Goal: Find specific page/section: Find specific page/section

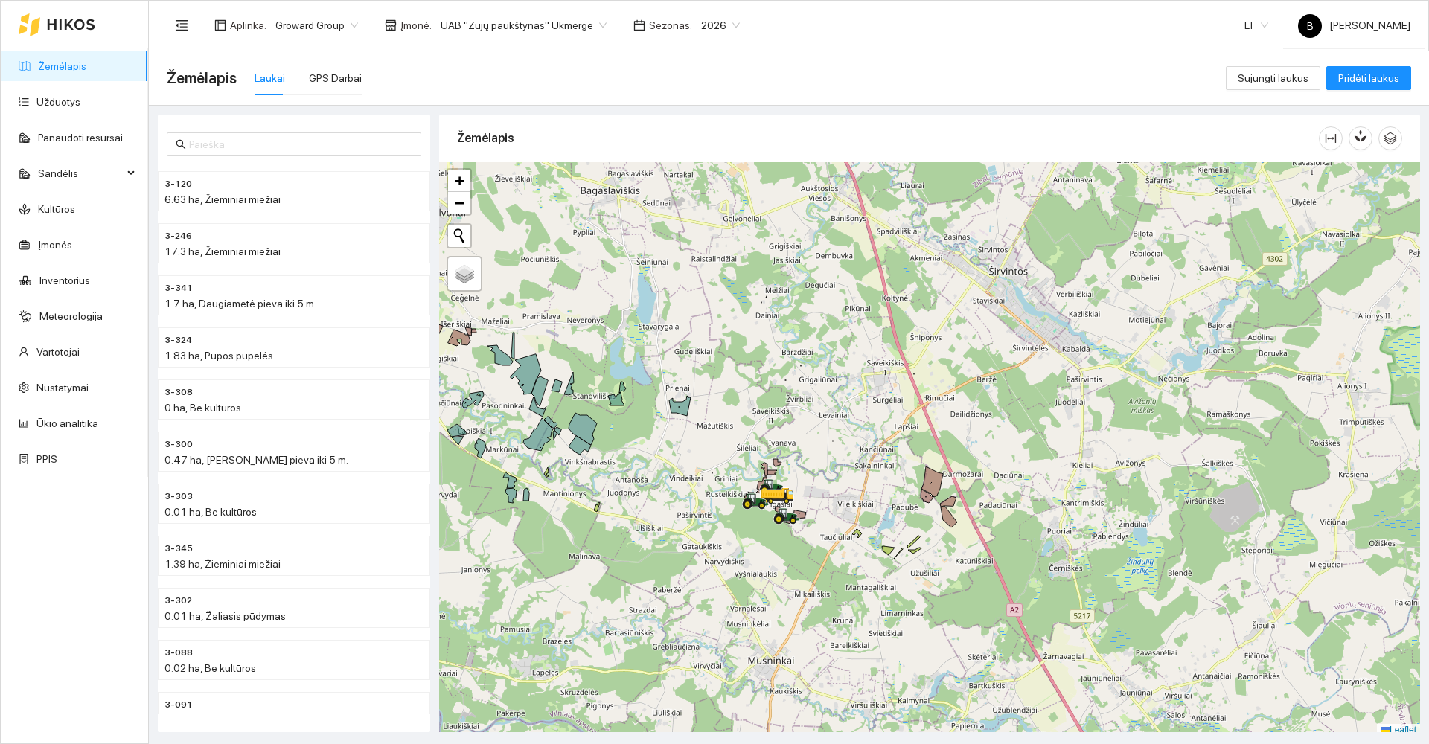
scroll to position [4, 0]
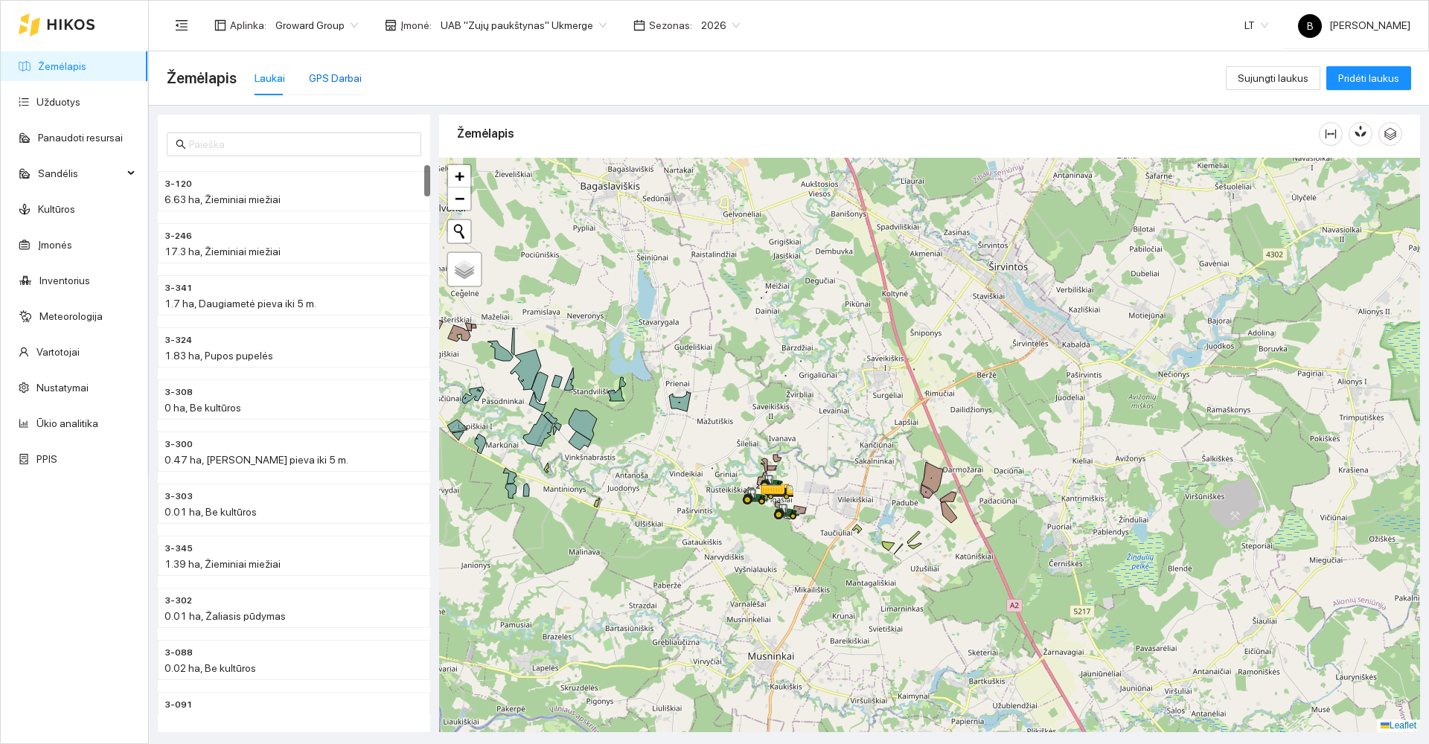
click at [334, 77] on div "GPS Darbai" at bounding box center [335, 78] width 53 height 16
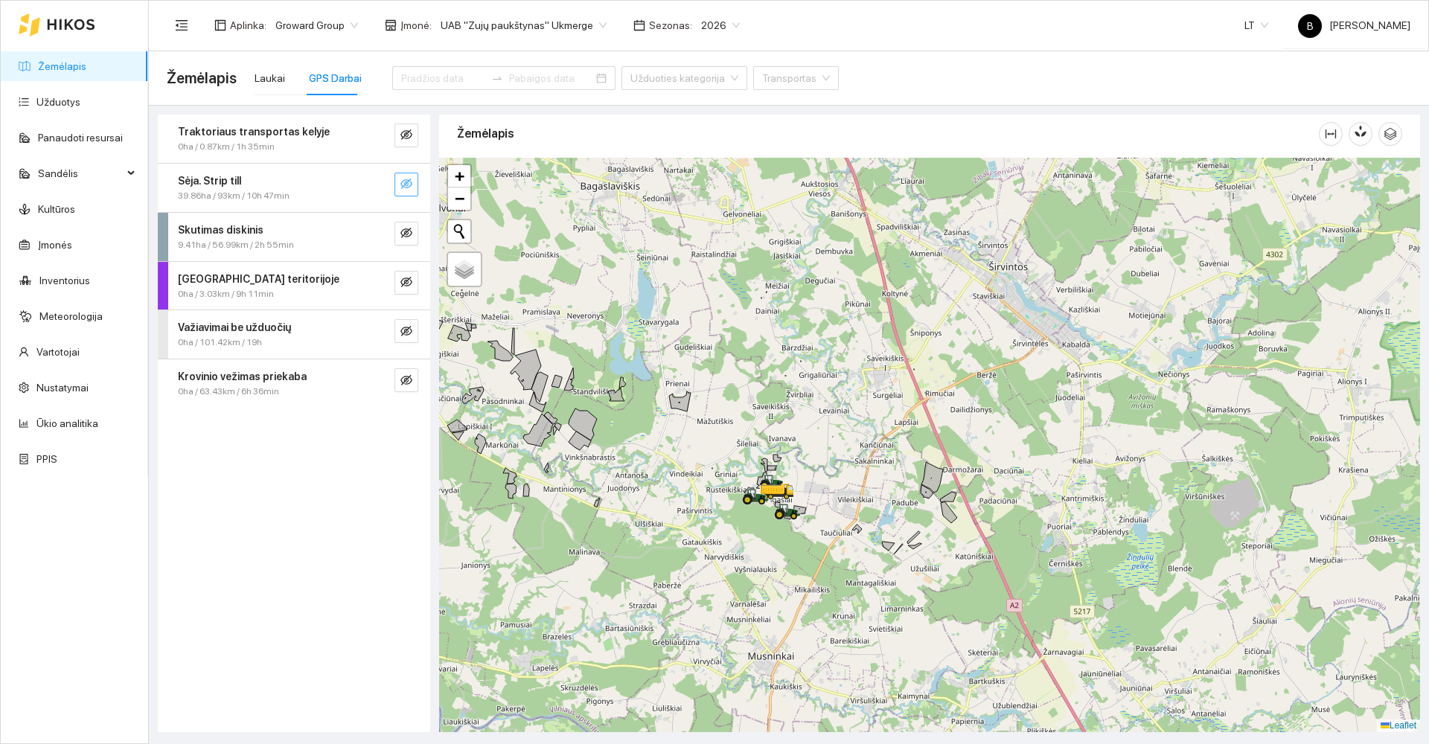
click at [403, 183] on icon "eye-invisible" at bounding box center [406, 184] width 12 height 12
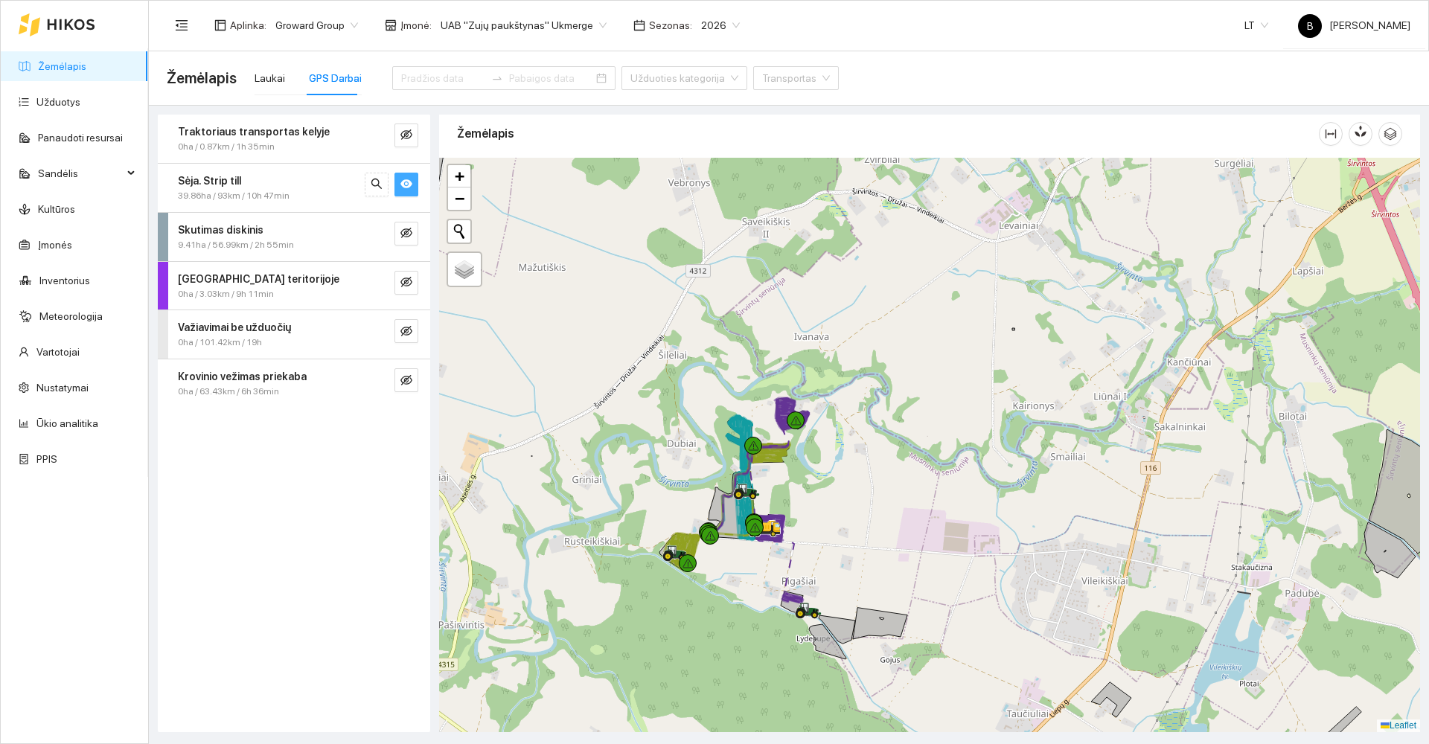
drag, startPoint x: 833, startPoint y: 495, endPoint x: 865, endPoint y: 449, distance: 55.1
click at [868, 452] on div at bounding box center [929, 445] width 981 height 574
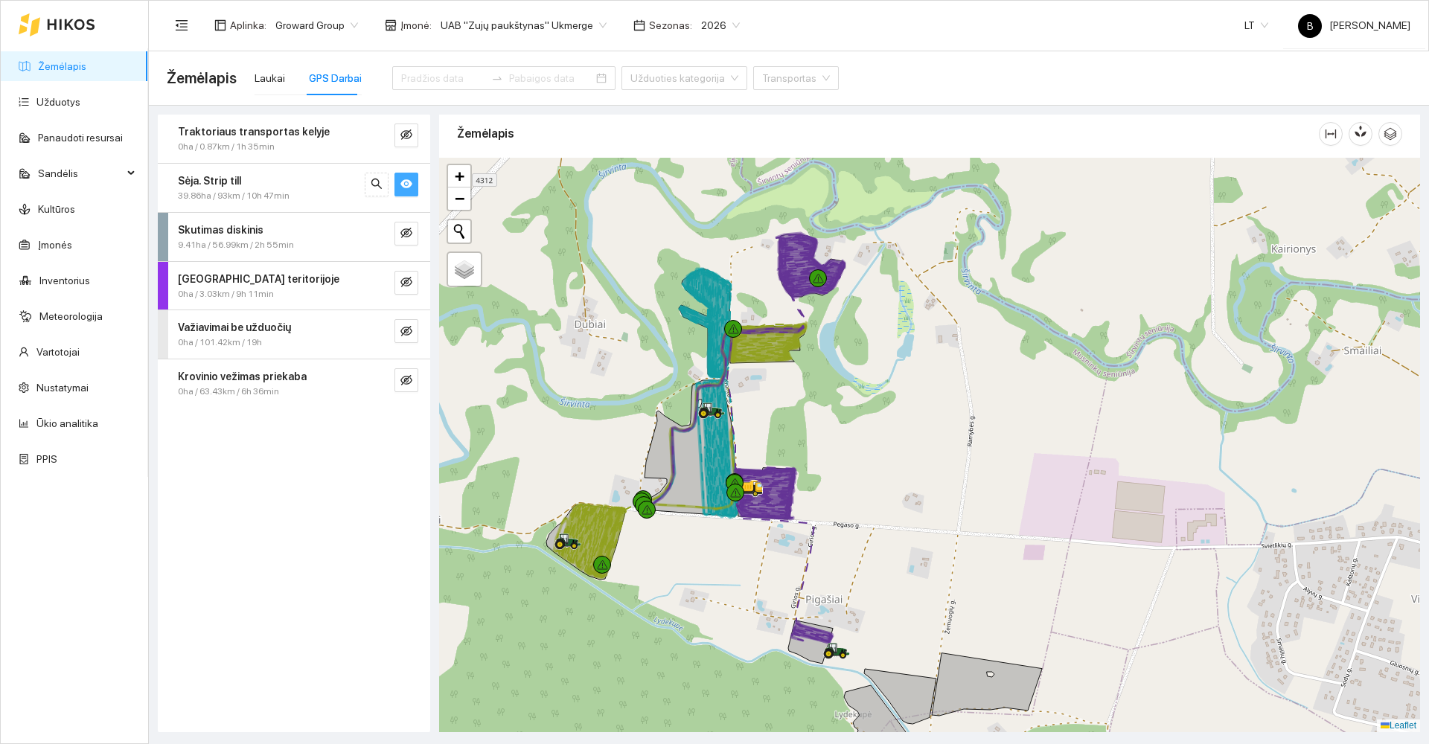
drag, startPoint x: 864, startPoint y: 464, endPoint x: 911, endPoint y: 347, distance: 126.1
click at [913, 348] on div at bounding box center [929, 445] width 981 height 574
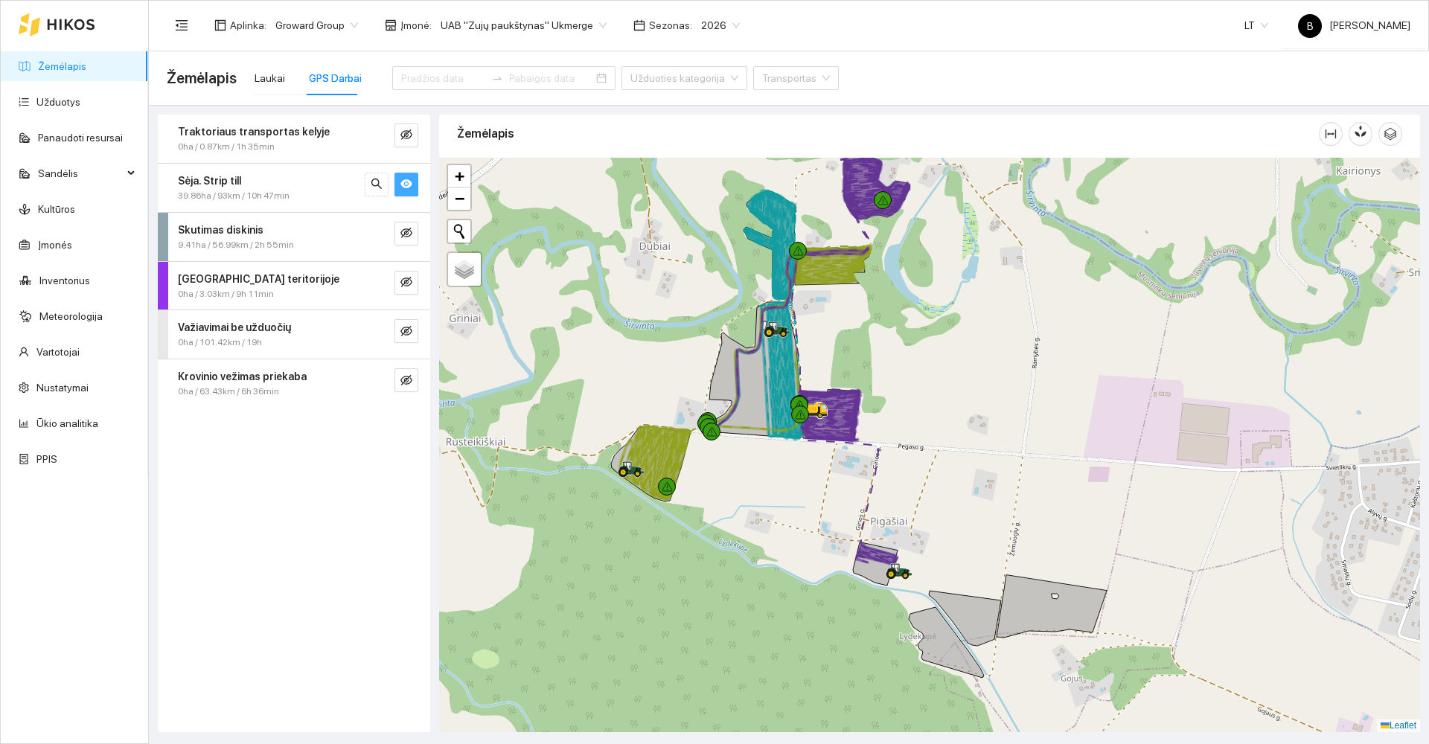
drag, startPoint x: 910, startPoint y: 342, endPoint x: 932, endPoint y: 389, distance: 51.6
click at [932, 389] on div at bounding box center [929, 445] width 981 height 574
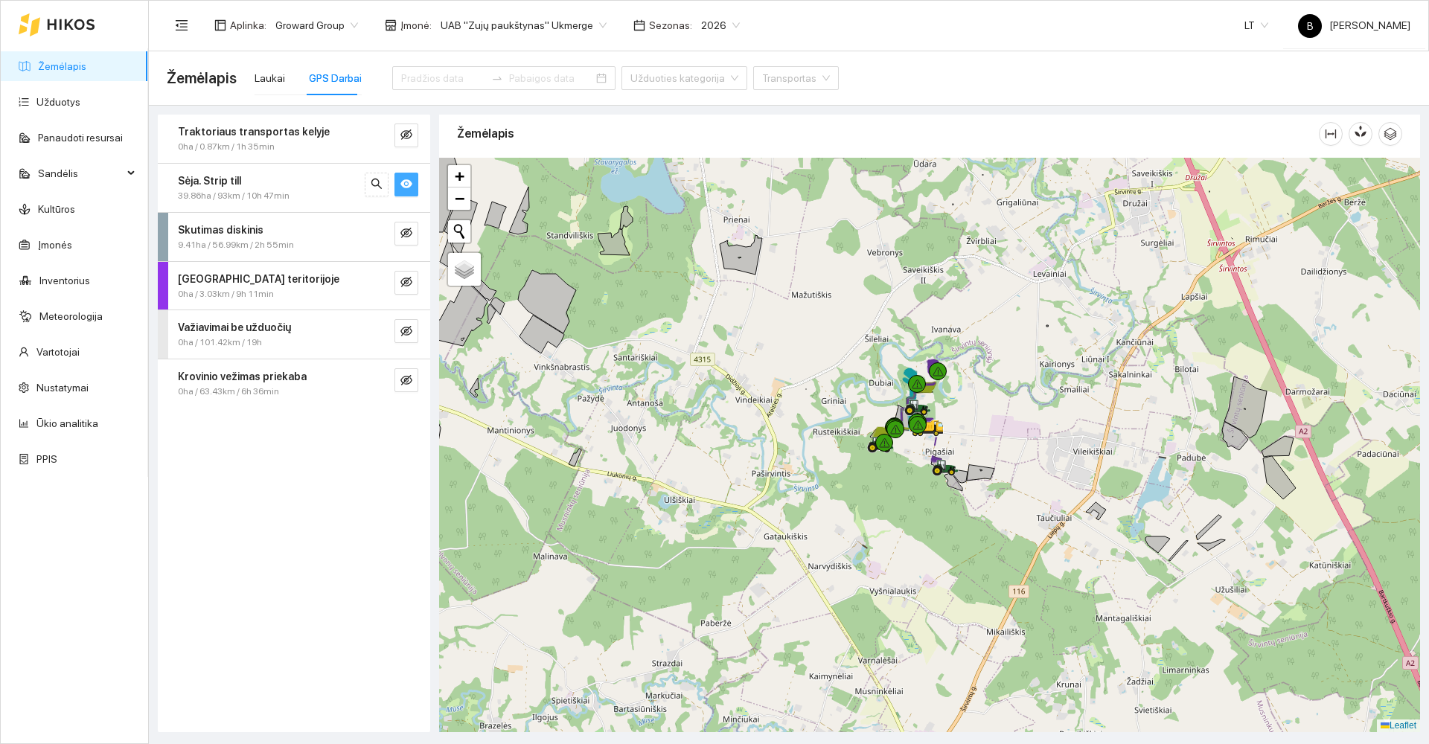
drag, startPoint x: 823, startPoint y: 591, endPoint x: 844, endPoint y: 360, distance: 231.7
click at [844, 361] on div at bounding box center [929, 445] width 981 height 574
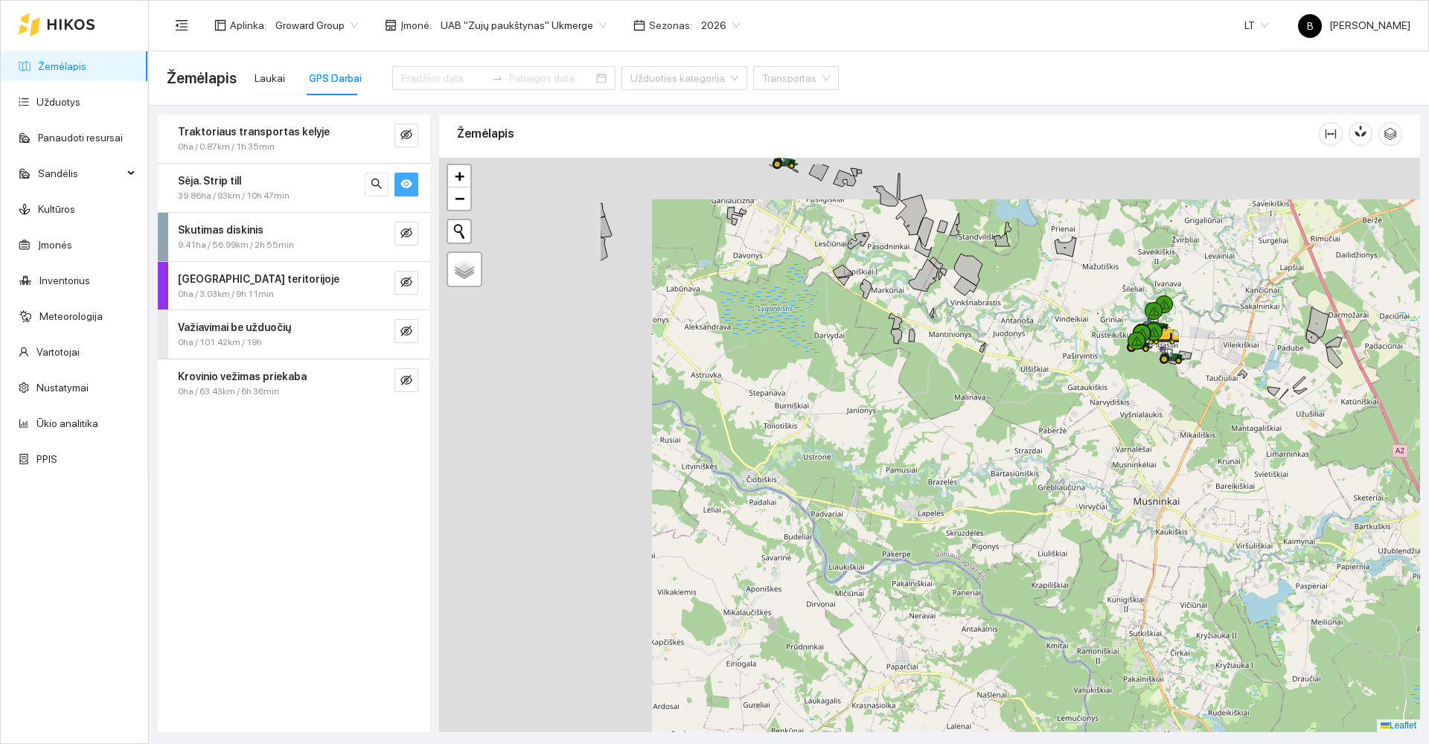
drag, startPoint x: 731, startPoint y: 466, endPoint x: 1039, endPoint y: 557, distance: 320.6
click at [1040, 559] on div at bounding box center [929, 445] width 981 height 574
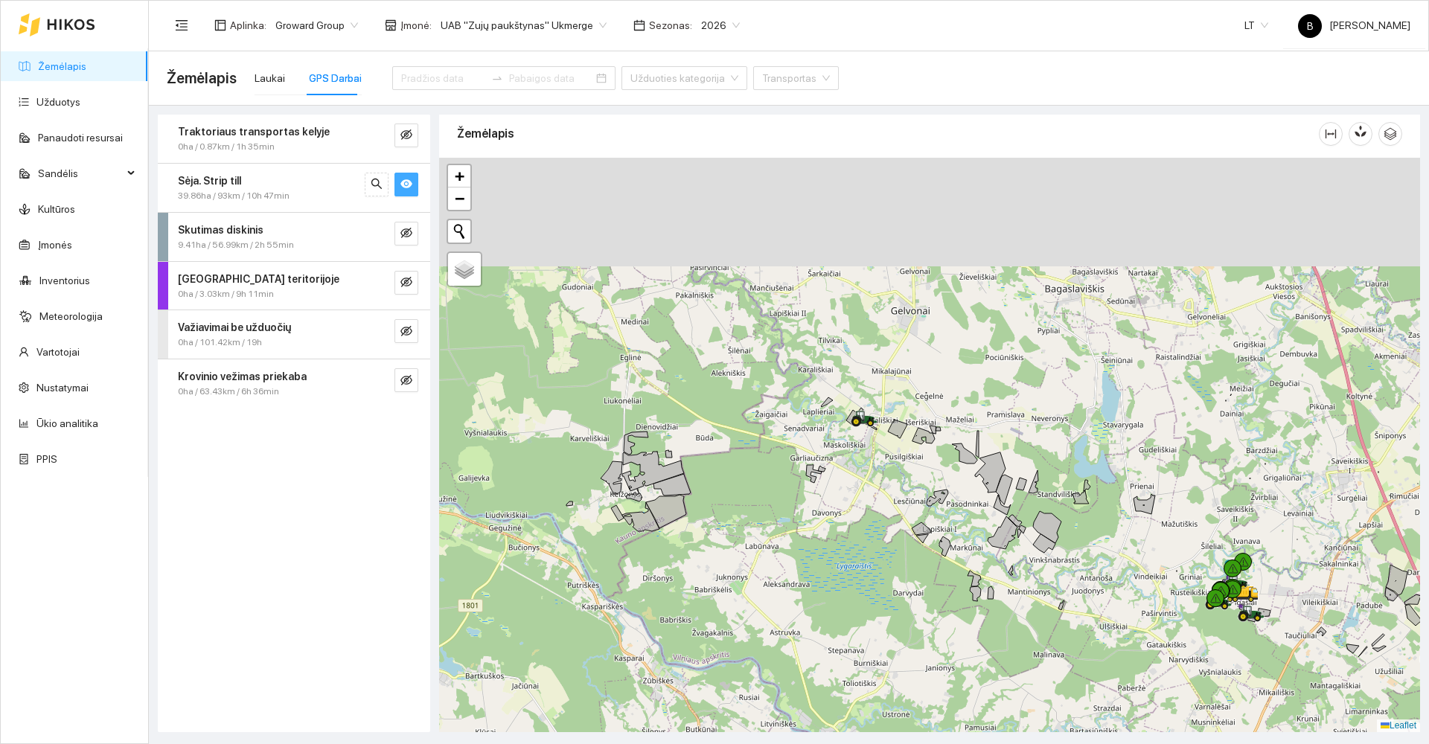
drag, startPoint x: 818, startPoint y: 444, endPoint x: 836, endPoint y: 563, distance: 120.4
click at [836, 563] on div at bounding box center [929, 445] width 981 height 574
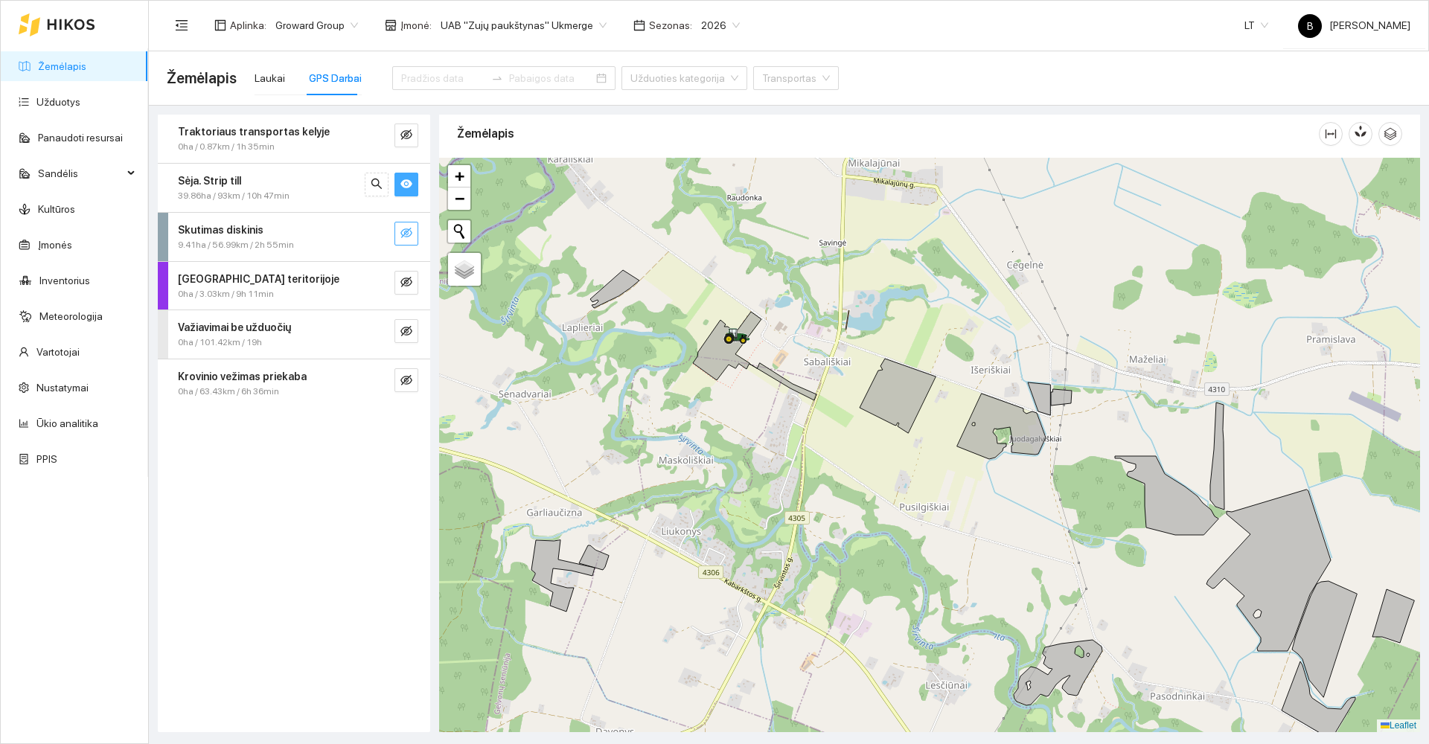
click at [398, 234] on button "button" at bounding box center [406, 234] width 24 height 24
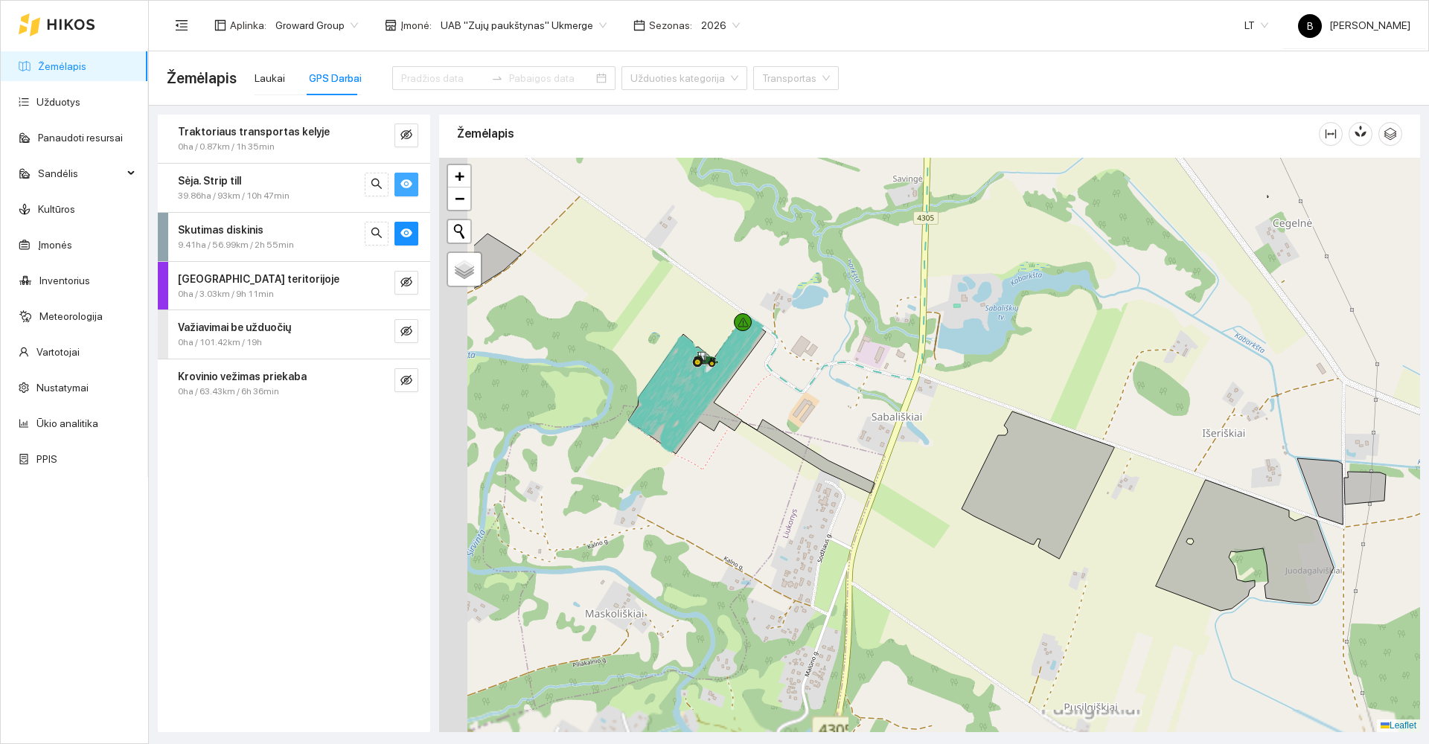
drag, startPoint x: 647, startPoint y: 385, endPoint x: 775, endPoint y: 401, distance: 129.7
click at [779, 405] on div at bounding box center [929, 445] width 981 height 574
